Goal: Task Accomplishment & Management: Manage account settings

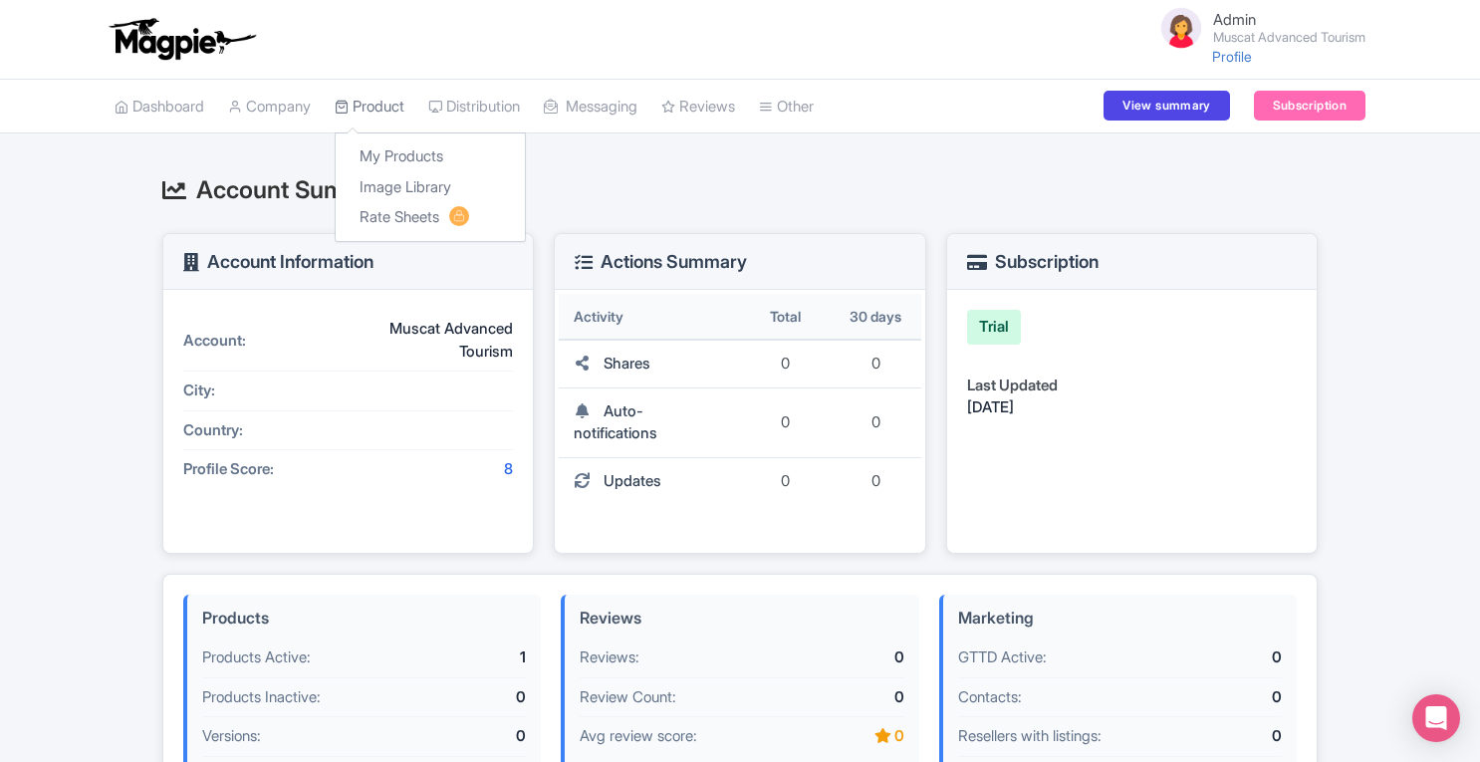
click at [378, 102] on link "Product" at bounding box center [370, 107] width 70 height 55
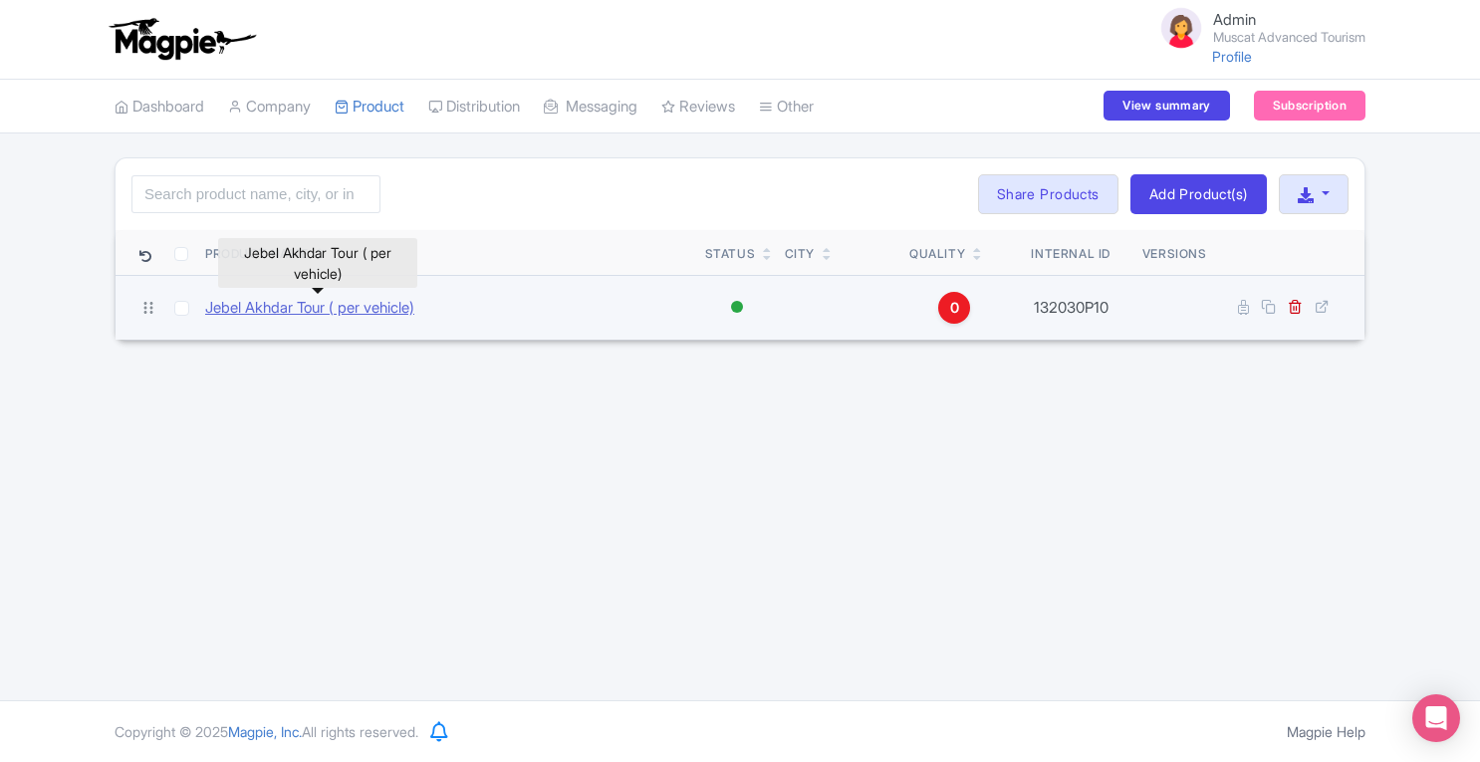
click at [273, 302] on link "Jebel Akhdar Tour ( per vehicle)" at bounding box center [309, 308] width 209 height 23
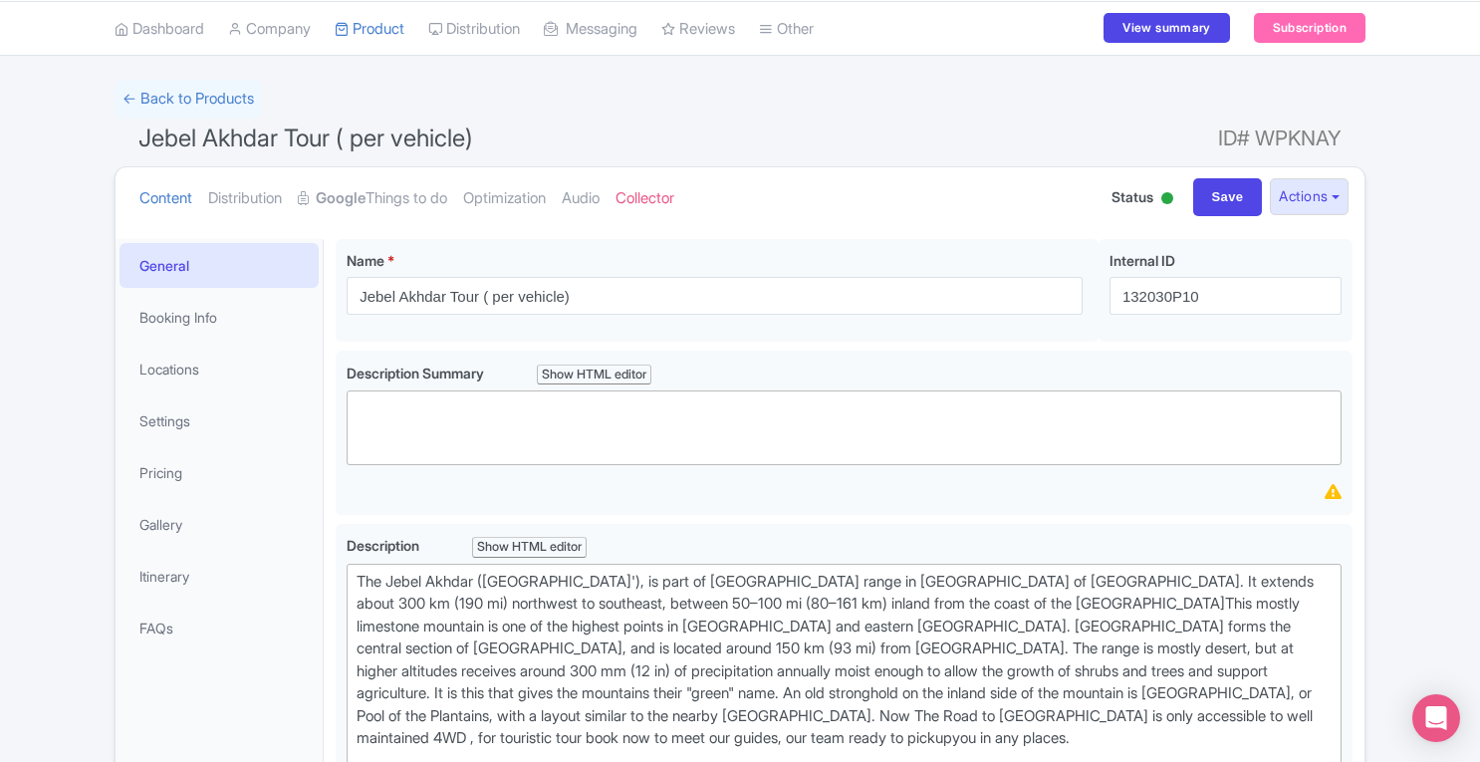
scroll to position [58, 0]
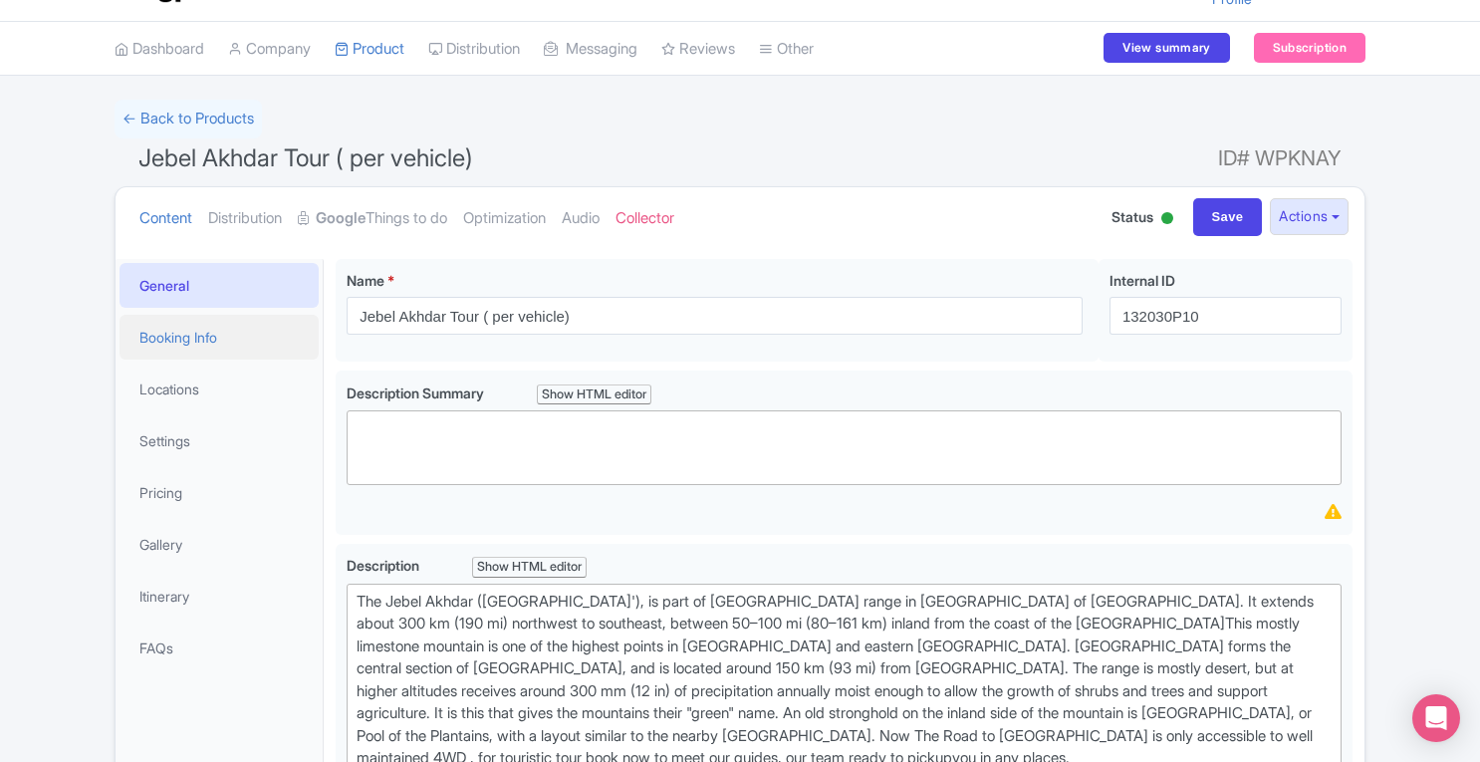
click at [194, 336] on link "Booking Info" at bounding box center [219, 337] width 199 height 45
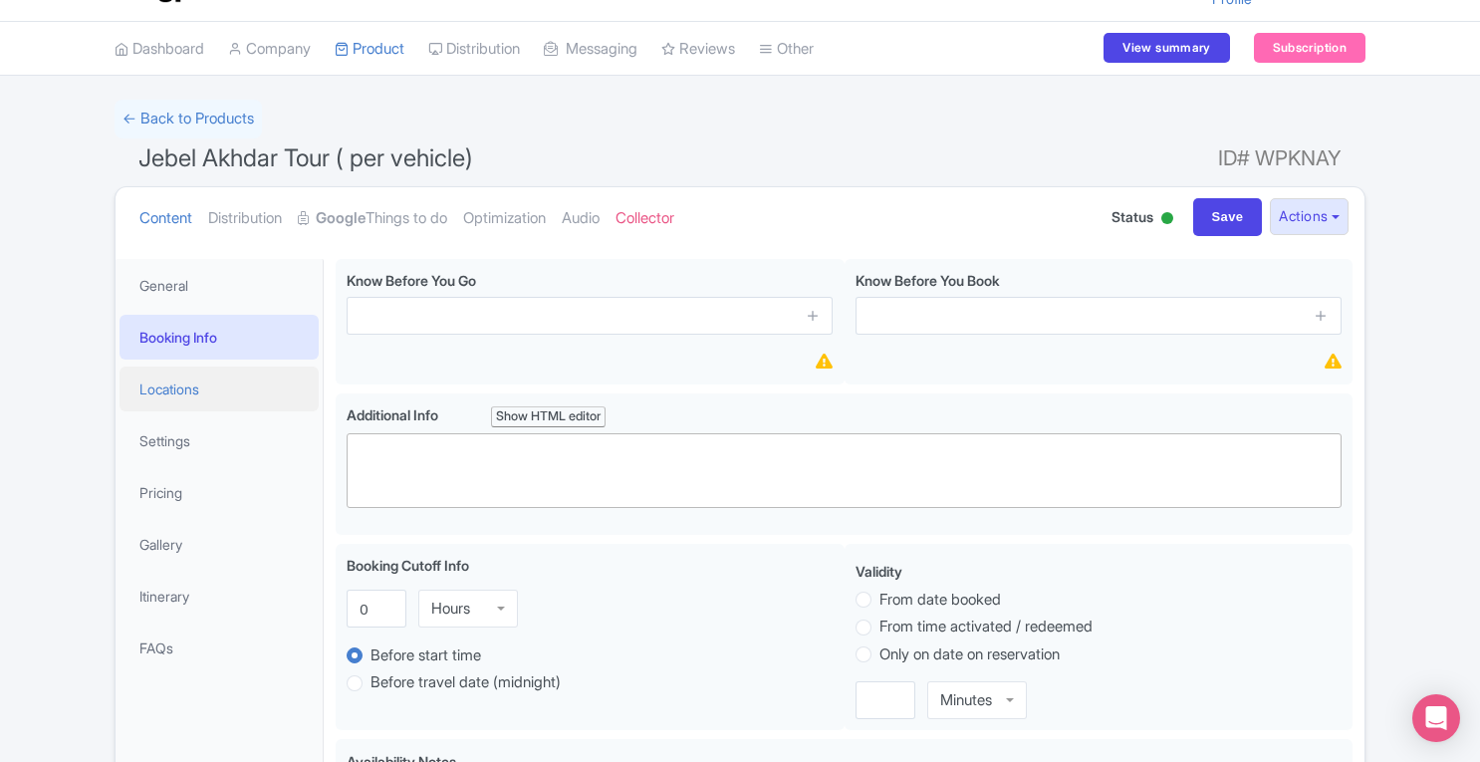
click at [182, 395] on link "Locations" at bounding box center [219, 389] width 199 height 45
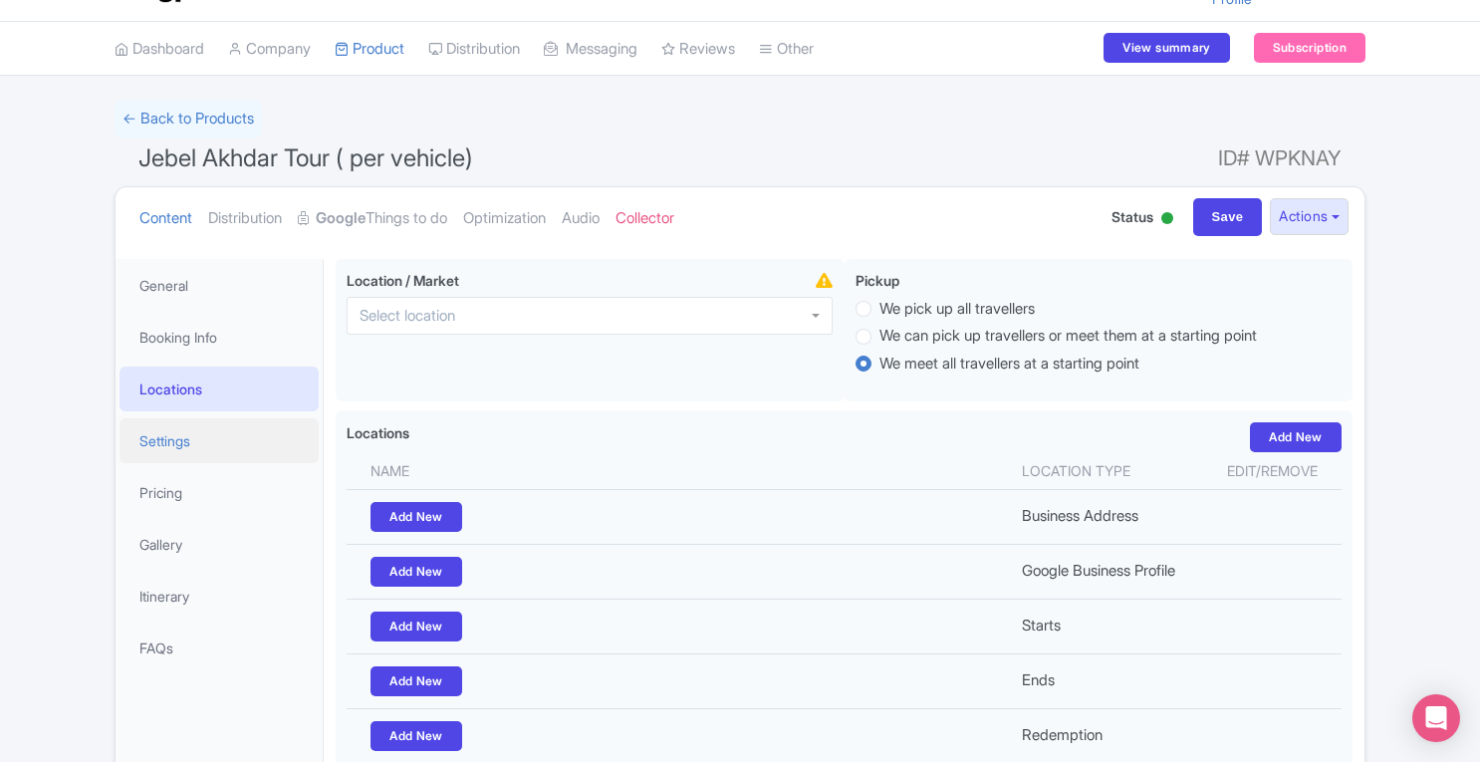
click at [181, 443] on link "Settings" at bounding box center [219, 440] width 199 height 45
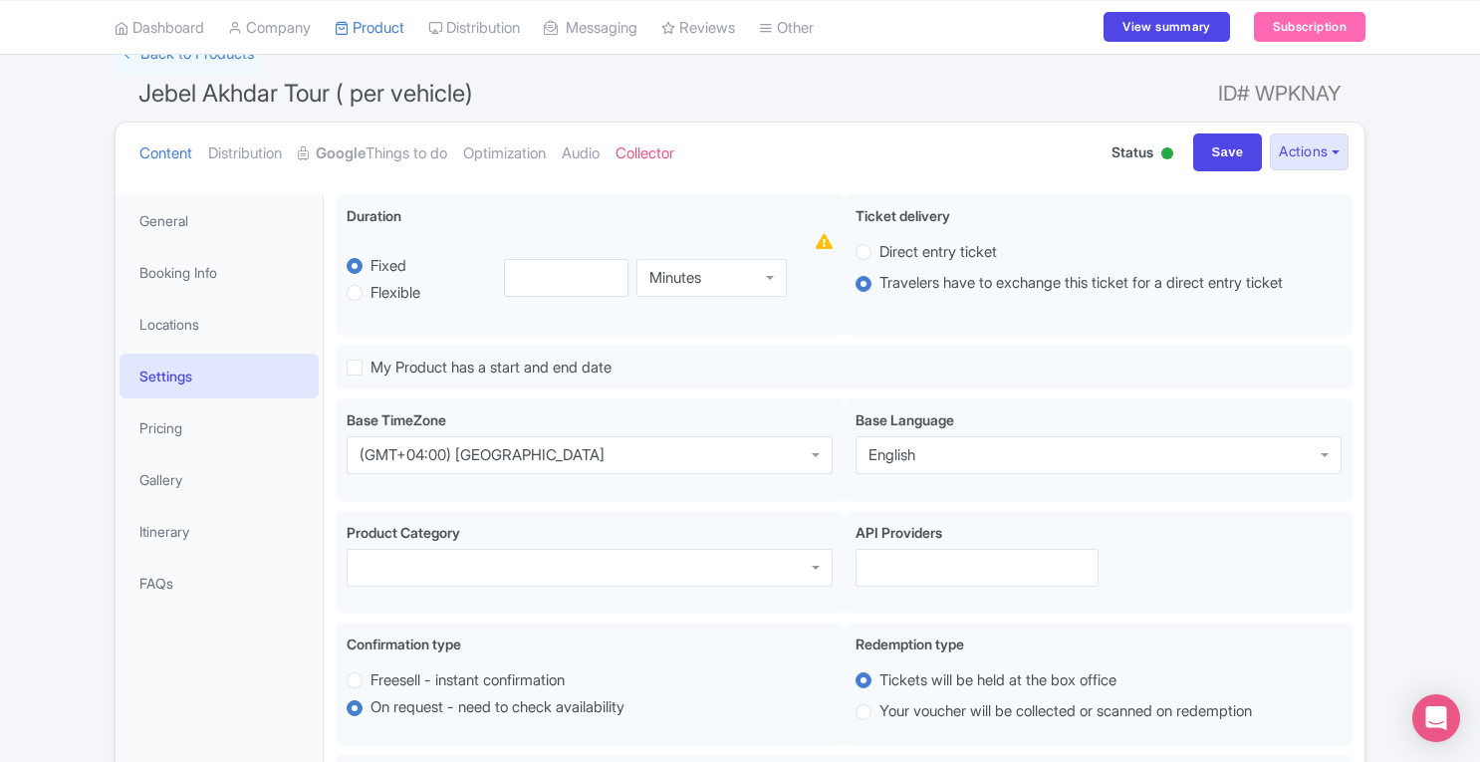
scroll to position [0, 0]
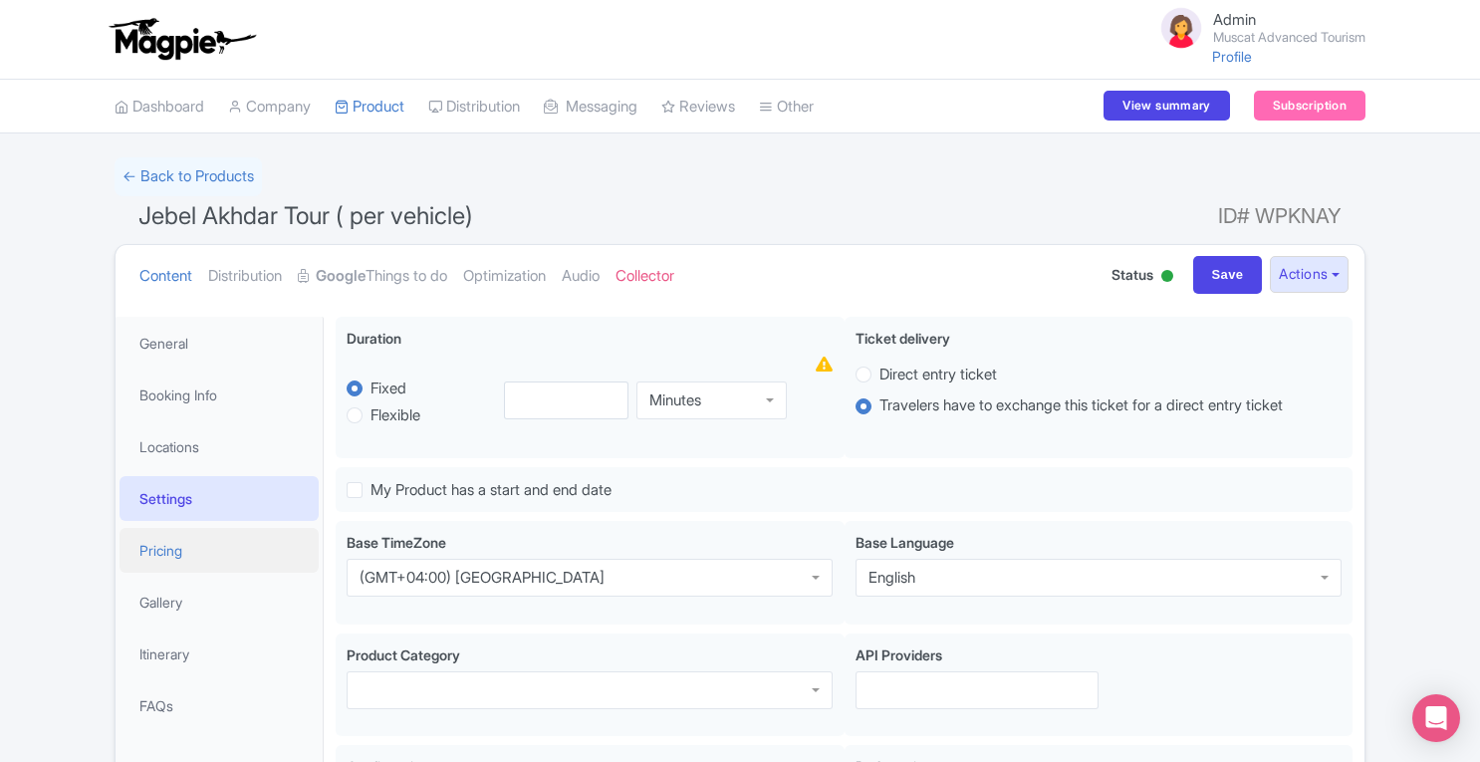
click at [163, 565] on link "Pricing" at bounding box center [219, 550] width 199 height 45
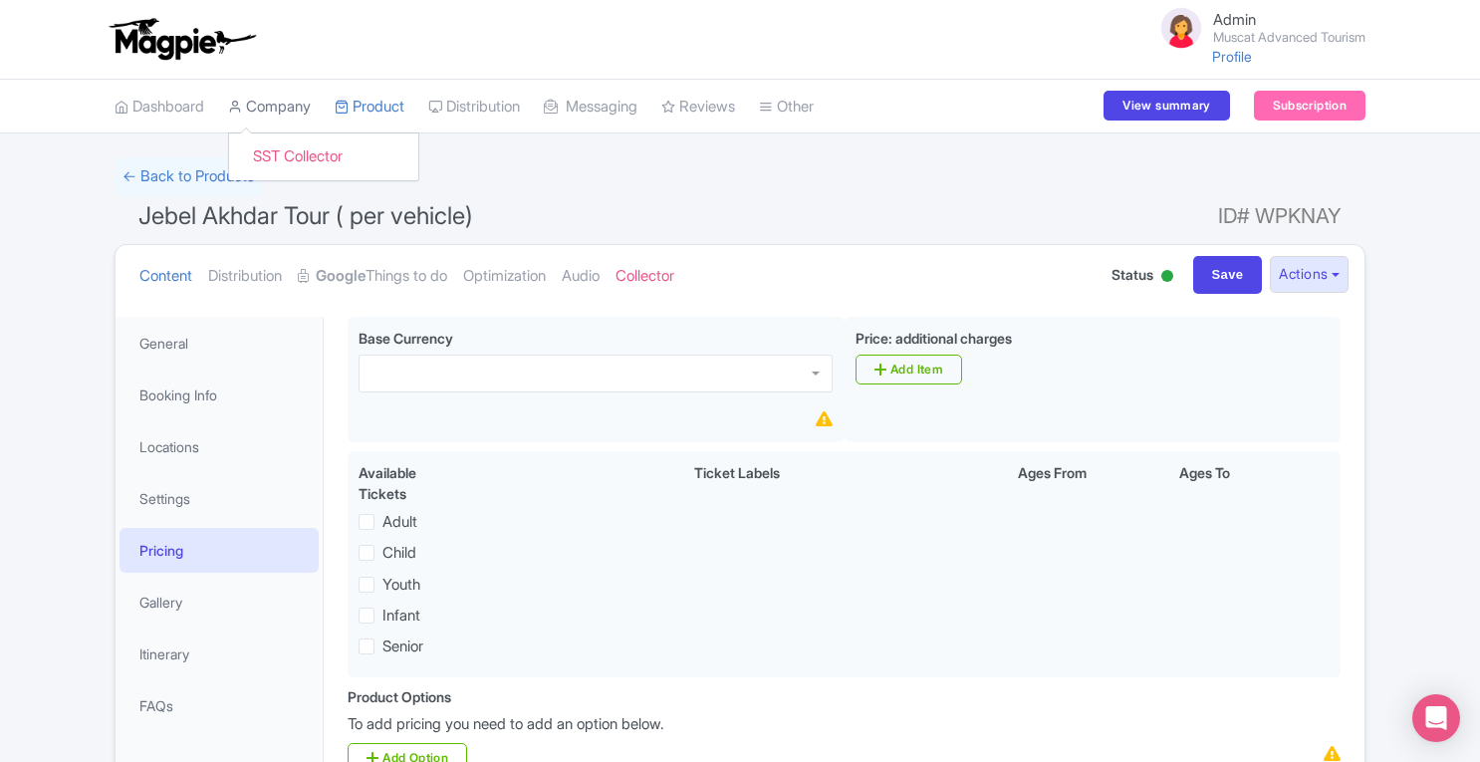
click at [267, 119] on link "Company" at bounding box center [269, 107] width 83 height 55
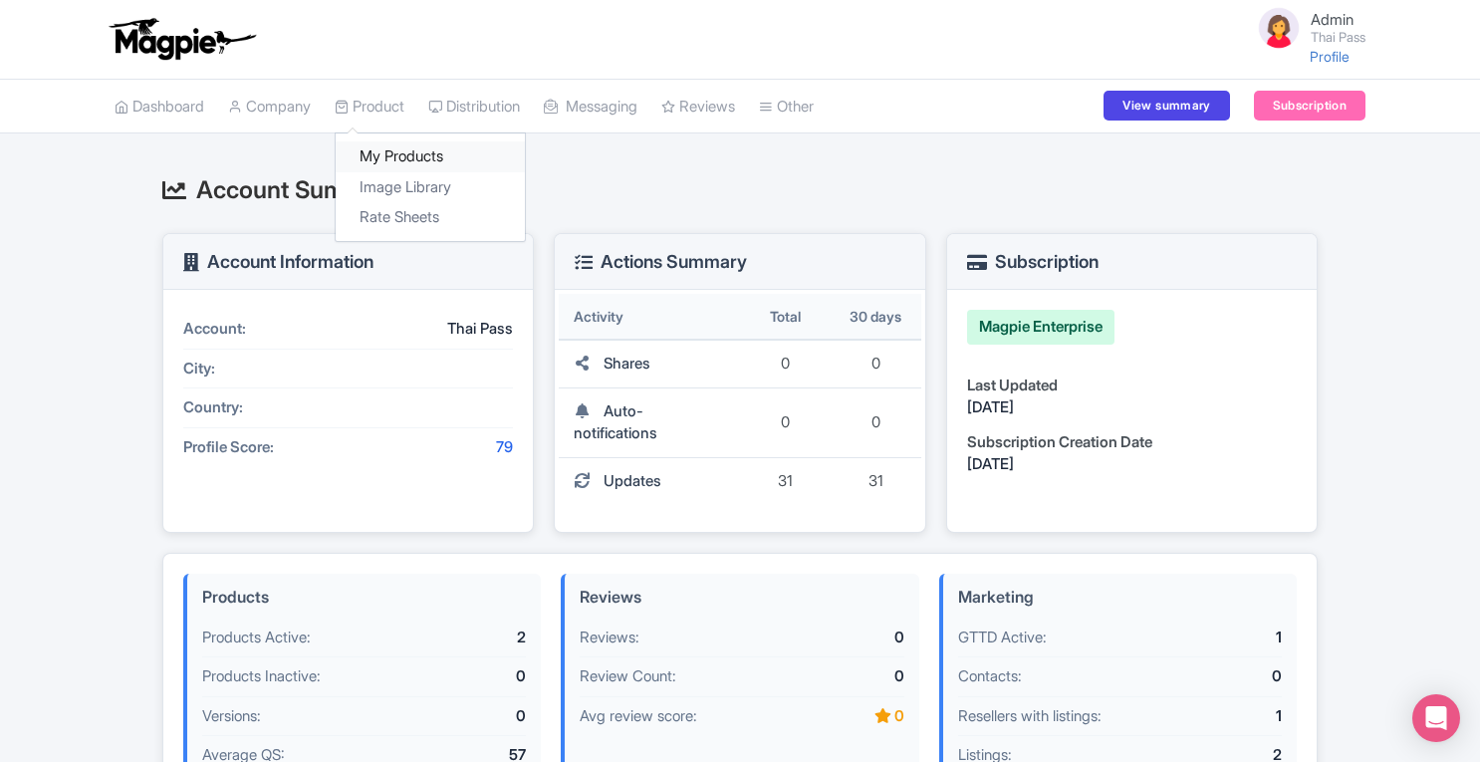
click at [402, 154] on link "My Products" at bounding box center [430, 156] width 189 height 31
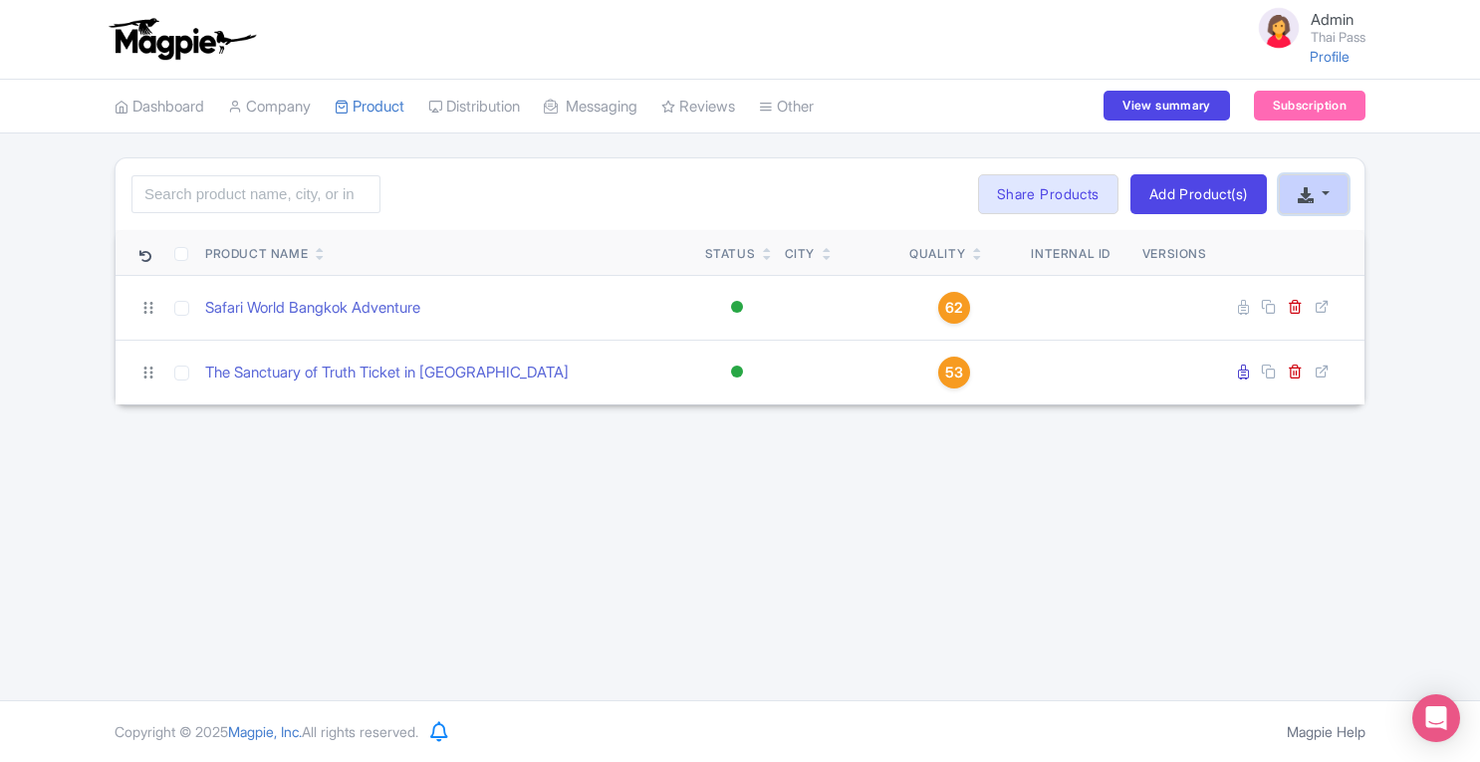
click at [1325, 198] on button "button" at bounding box center [1314, 194] width 70 height 40
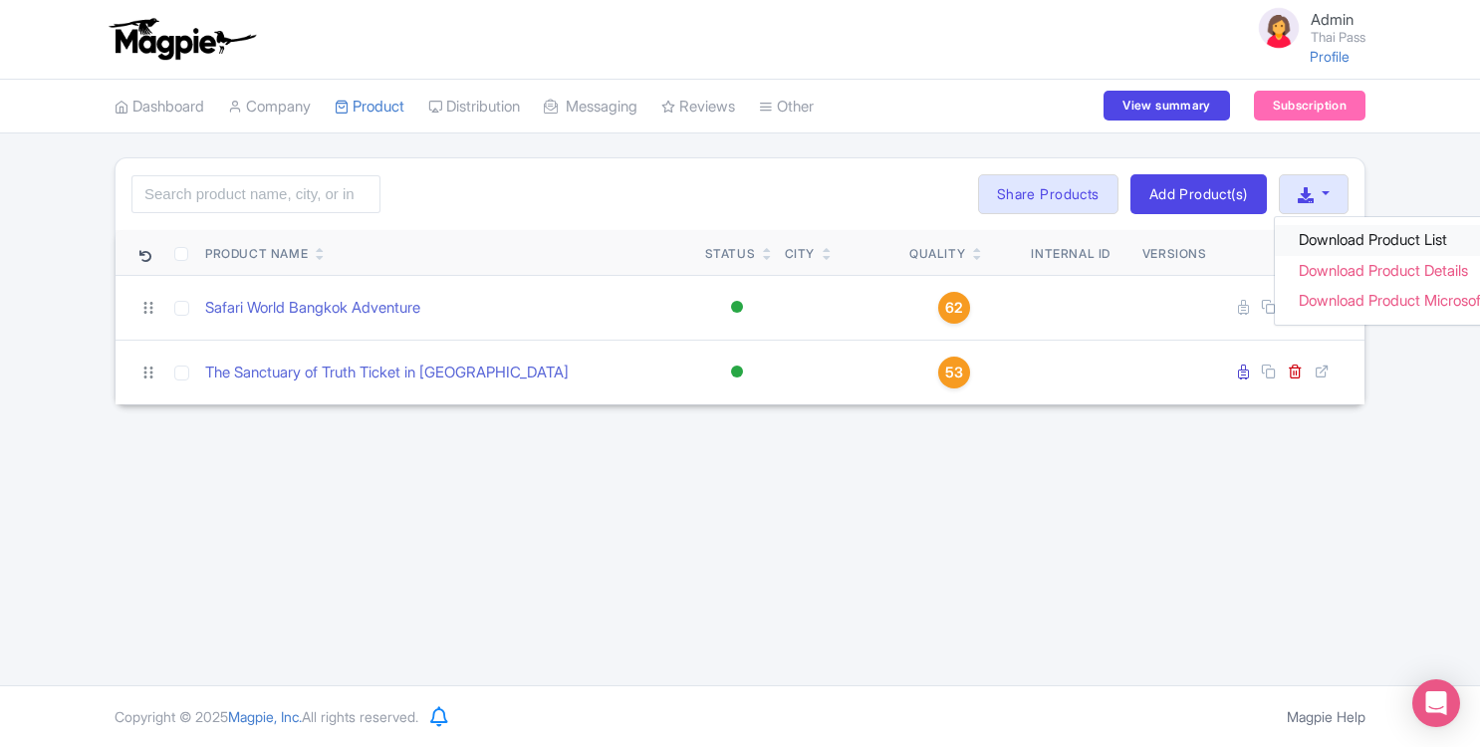
click at [1325, 239] on link "Download Product List" at bounding box center [1407, 240] width 264 height 31
